Goal: Task Accomplishment & Management: Manage account settings

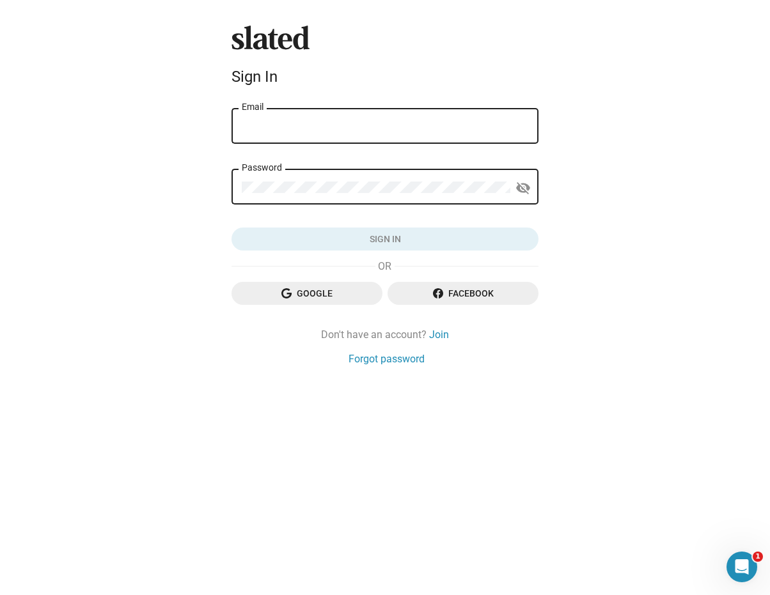
click at [311, 124] on input "Email" at bounding box center [385, 127] width 286 height 12
type input "[EMAIL_ADDRESS][DOMAIN_NAME]"
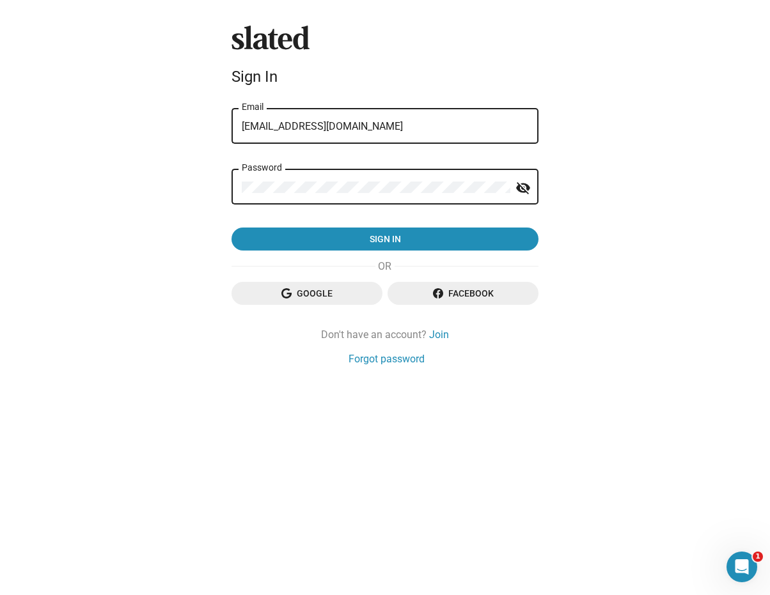
click at [231, 228] on button "Sign in" at bounding box center [384, 239] width 307 height 23
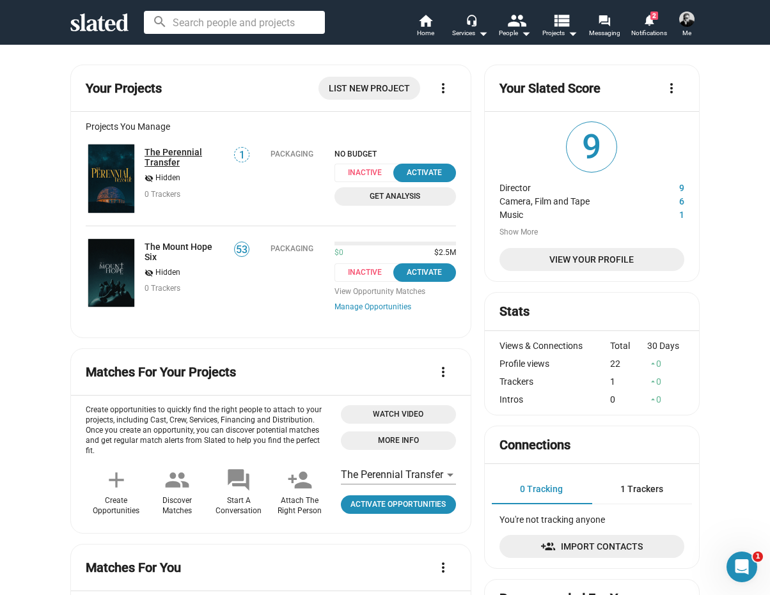
click at [175, 152] on link "The Perennial Transfer" at bounding box center [185, 157] width 81 height 20
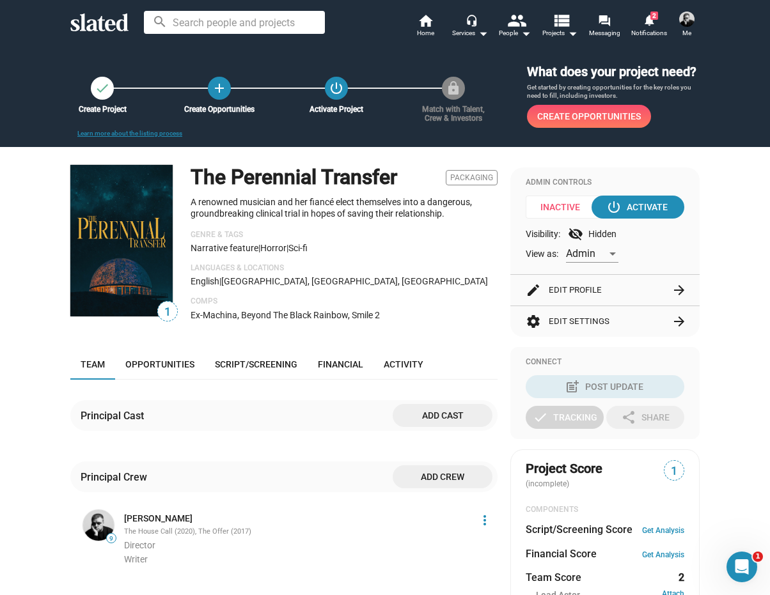
click at [590, 288] on button "edit Edit Profile arrow_forward" at bounding box center [605, 290] width 159 height 31
